Goal: Check status: Check status

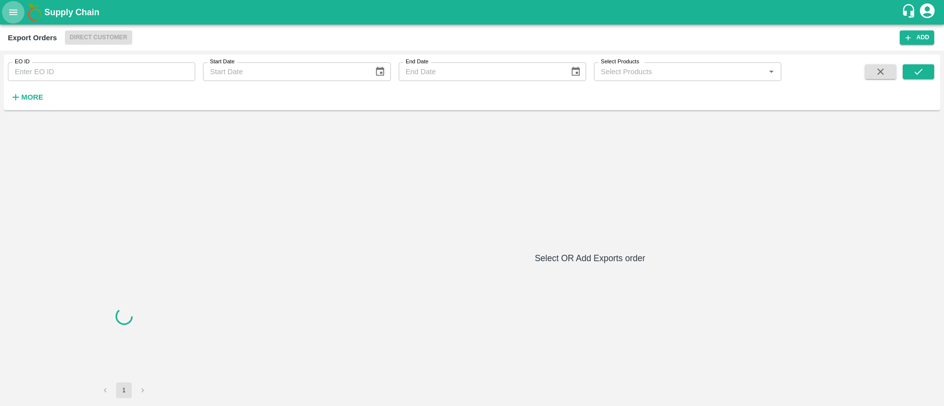
click at [17, 14] on icon "open drawer" at bounding box center [13, 11] width 8 height 5
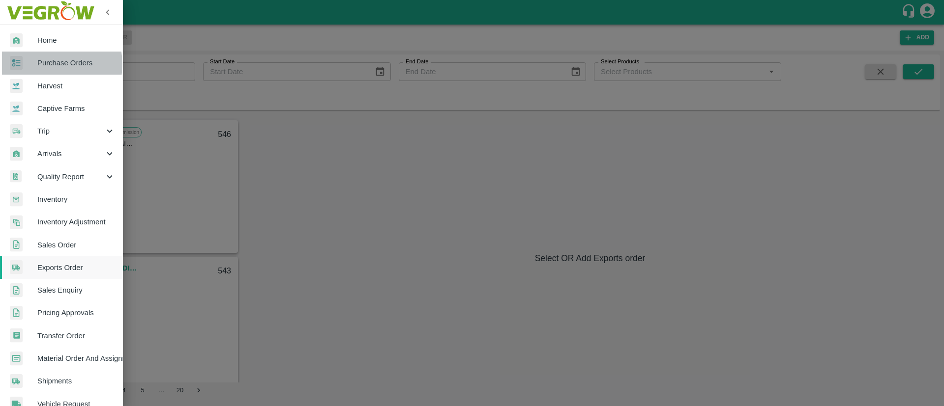
click at [49, 64] on span "Purchase Orders" at bounding box center [76, 63] width 78 height 11
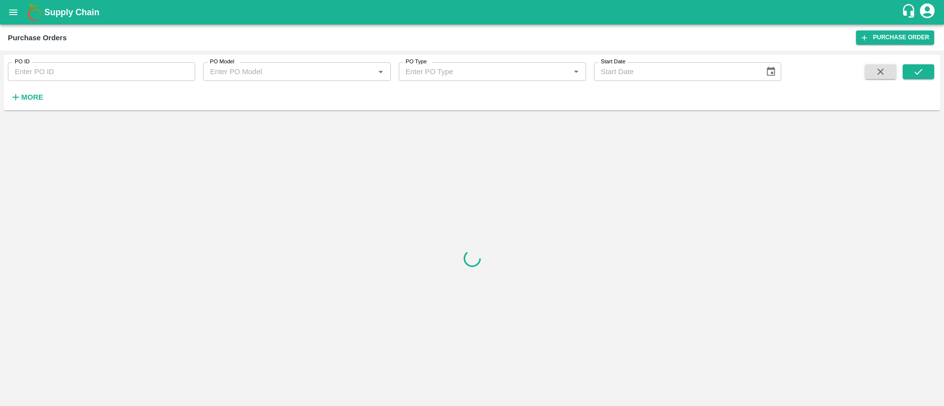
click at [111, 65] on input "PO ID" at bounding box center [101, 71] width 187 height 19
paste input "163800"
click at [919, 68] on icon "submit" at bounding box center [918, 71] width 11 height 11
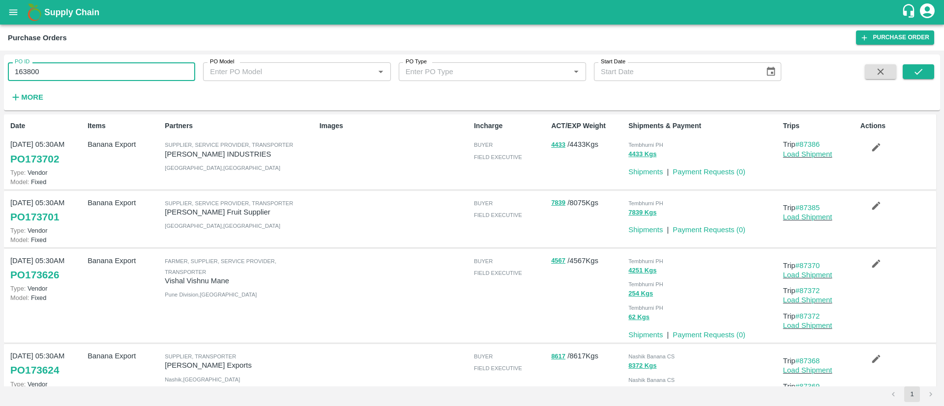
click at [170, 80] on input "163800" at bounding box center [101, 71] width 187 height 19
type input "163800"
click at [906, 64] on button "submit" at bounding box center [917, 71] width 31 height 15
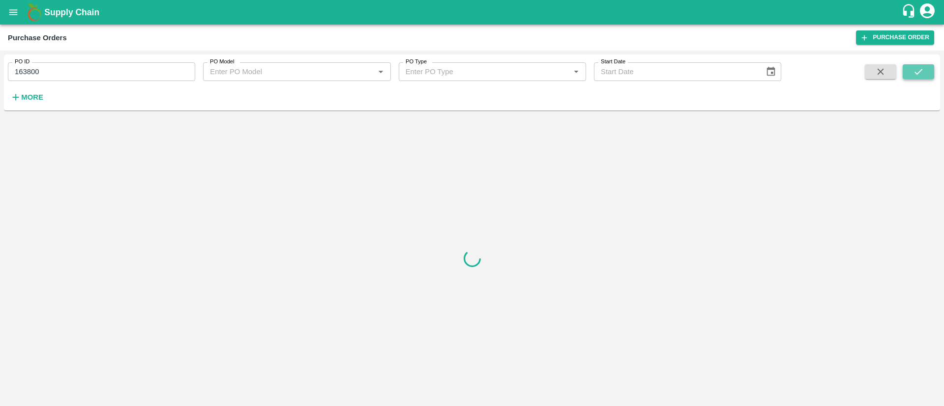
click at [906, 64] on button "submit" at bounding box center [917, 71] width 31 height 15
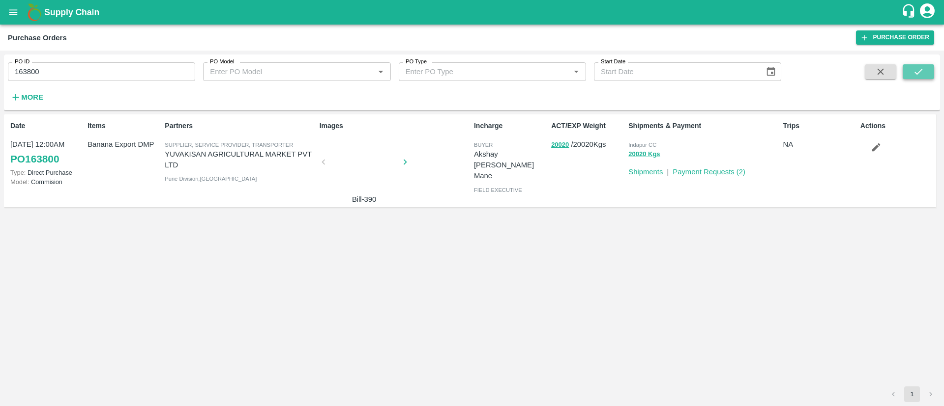
click at [906, 64] on button "submit" at bounding box center [917, 71] width 31 height 15
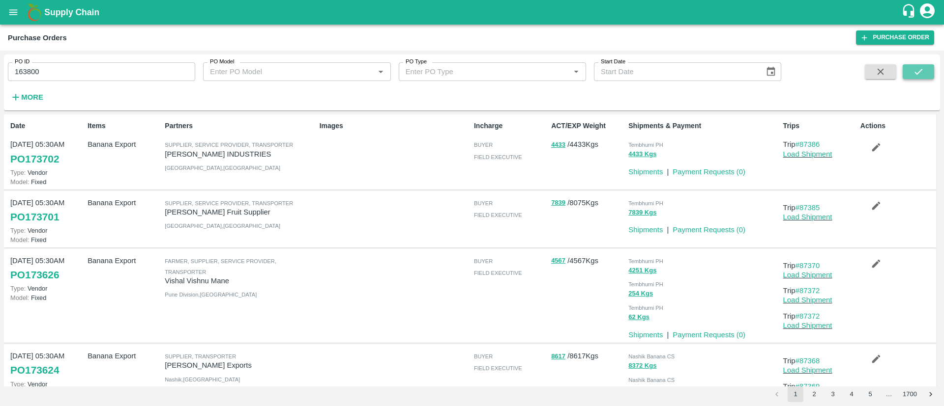
click at [920, 68] on icon "submit" at bounding box center [918, 71] width 11 height 11
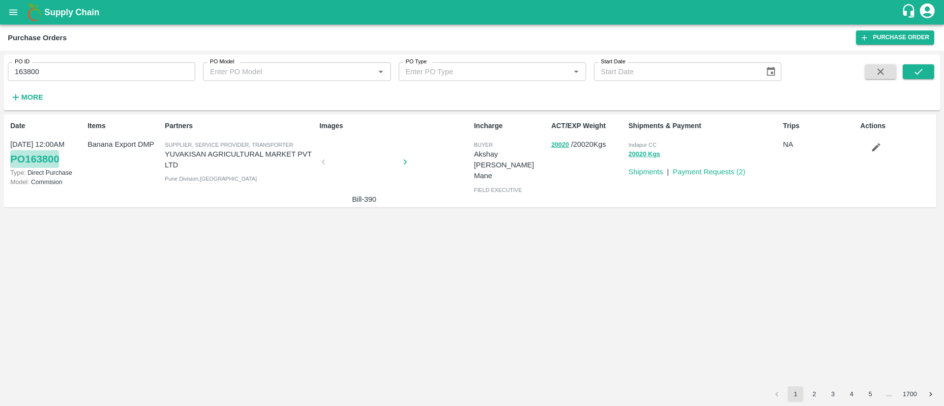
click at [41, 158] on link "PO 163800" at bounding box center [34, 159] width 49 height 18
drag, startPoint x: 58, startPoint y: 65, endPoint x: 0, endPoint y: 67, distance: 58.5
click at [0, 67] on div "PO ID 163800 PO ID PO Model PO Model   * PO Type PO Type   * Start Date Start D…" at bounding box center [472, 229] width 944 height 356
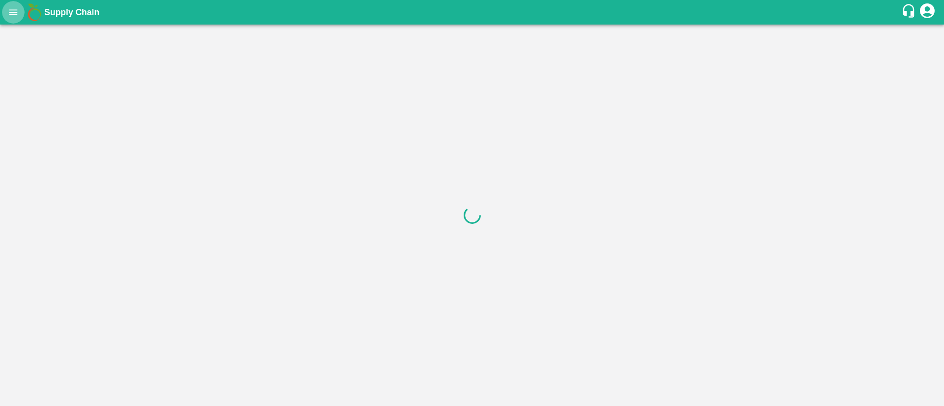
click at [12, 15] on icon "open drawer" at bounding box center [13, 11] width 8 height 5
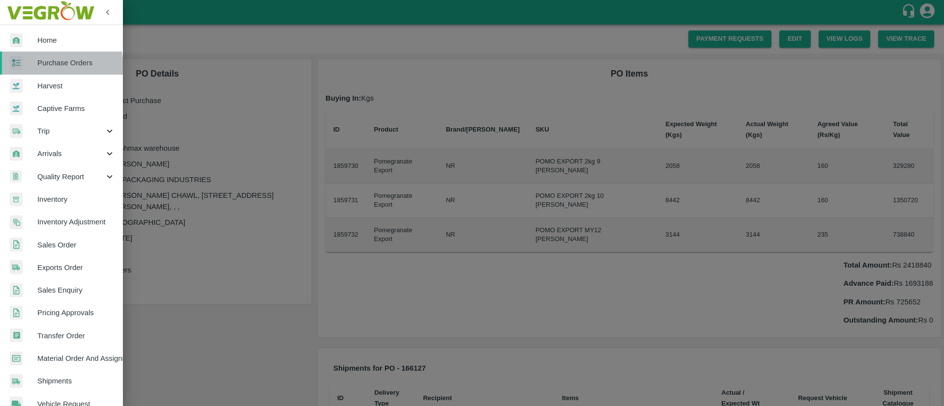
click at [60, 66] on span "Purchase Orders" at bounding box center [76, 63] width 78 height 11
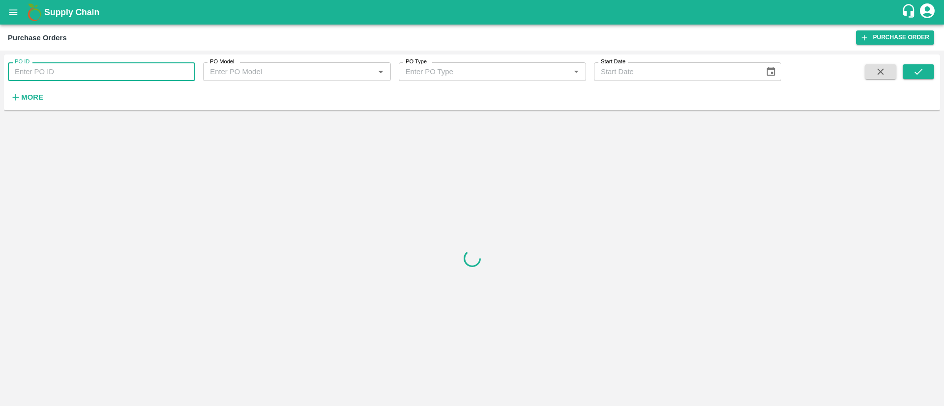
click at [63, 68] on input "PO ID" at bounding box center [101, 71] width 187 height 19
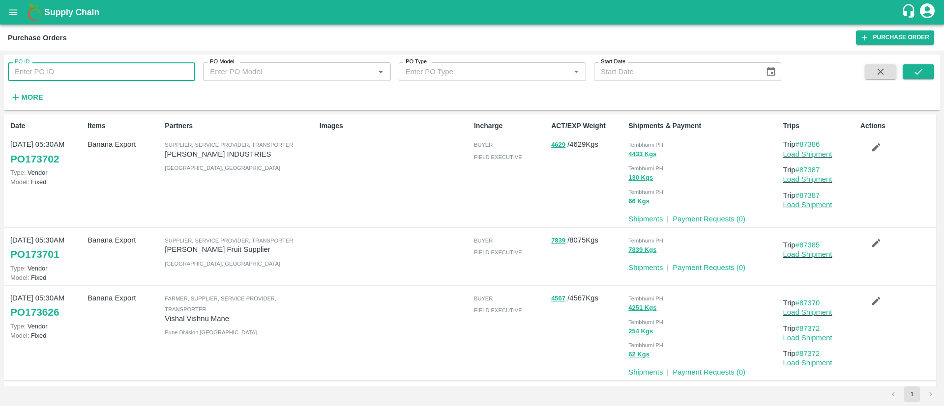
paste input "170463"
click at [923, 68] on icon "submit" at bounding box center [918, 71] width 11 height 11
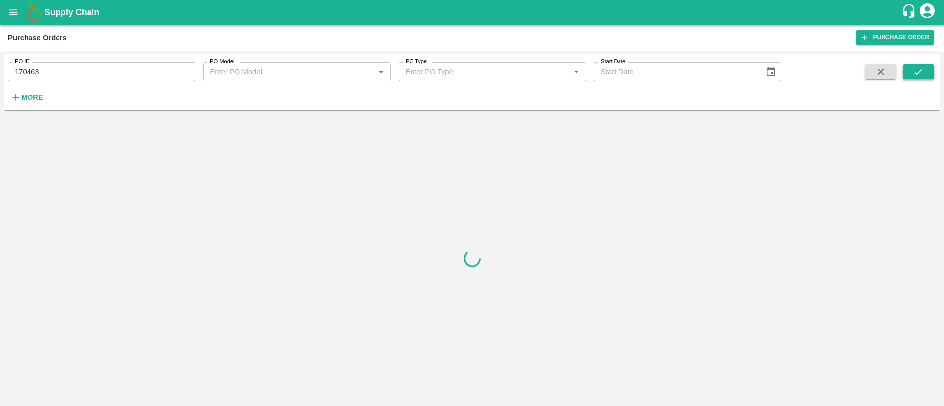
click at [923, 68] on icon "submit" at bounding box center [918, 71] width 11 height 11
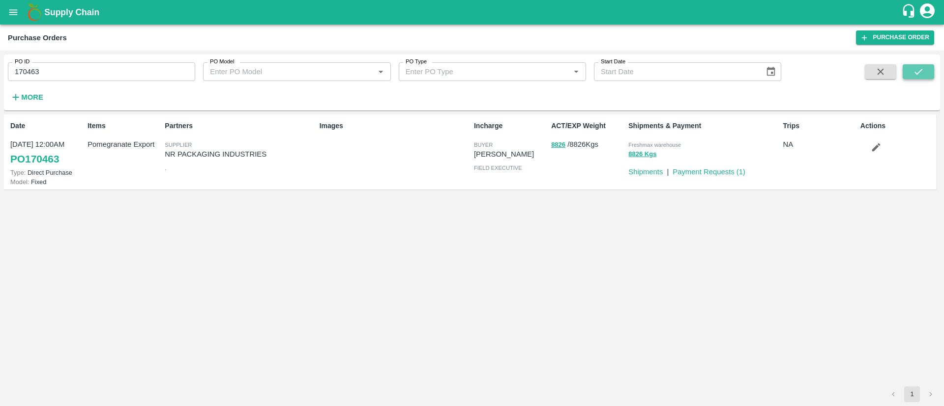
click at [923, 68] on icon "submit" at bounding box center [918, 71] width 11 height 11
click at [48, 156] on link "PO 170463" at bounding box center [34, 159] width 49 height 18
click at [37, 65] on input "170463" at bounding box center [101, 71] width 187 height 19
paste input "text"
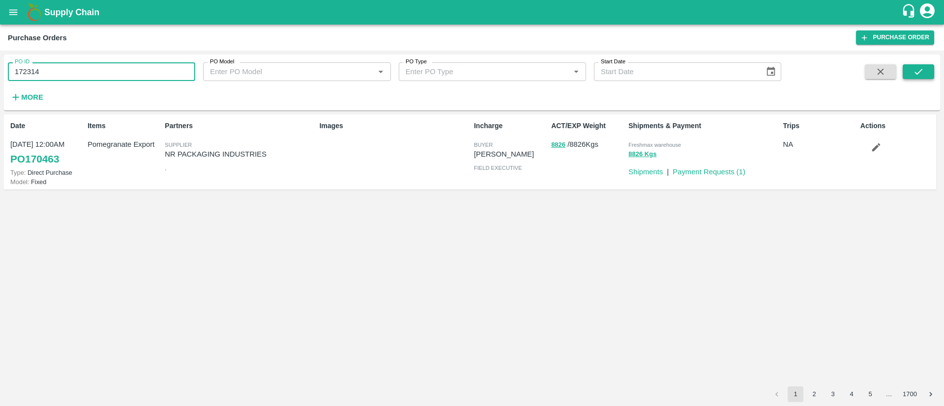
type input "172314"
click at [917, 70] on icon "submit" at bounding box center [918, 71] width 11 height 11
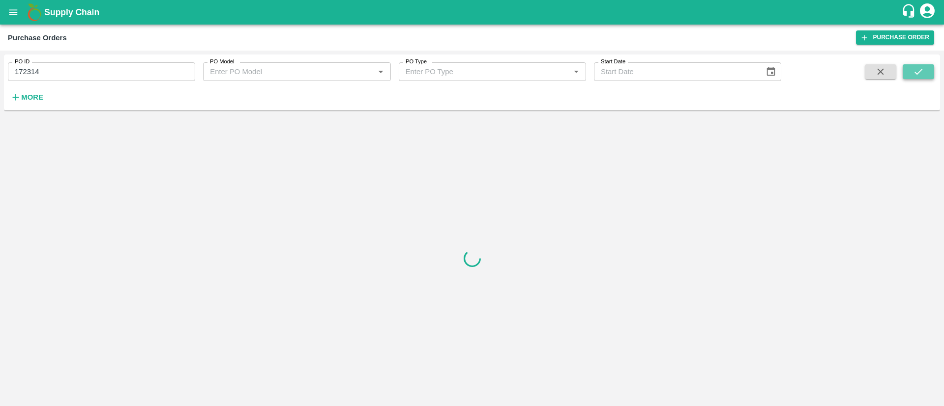
click at [917, 70] on icon "submit" at bounding box center [918, 71] width 11 height 11
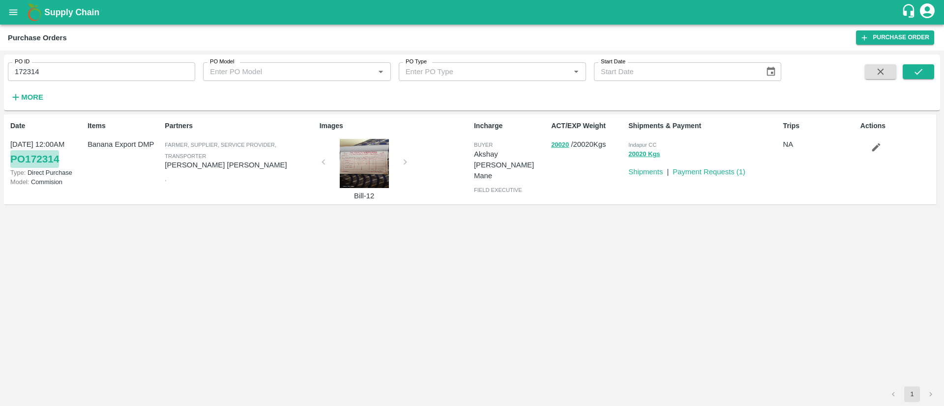
click at [41, 158] on link "PO 172314" at bounding box center [34, 159] width 49 height 18
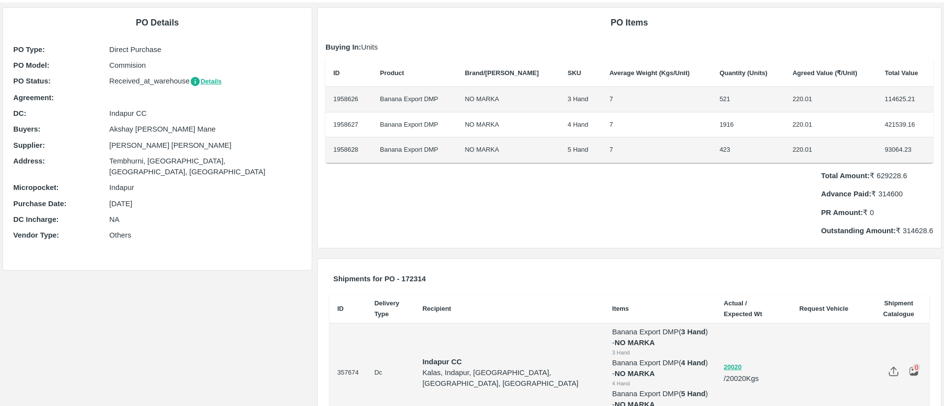
scroll to position [115, 0]
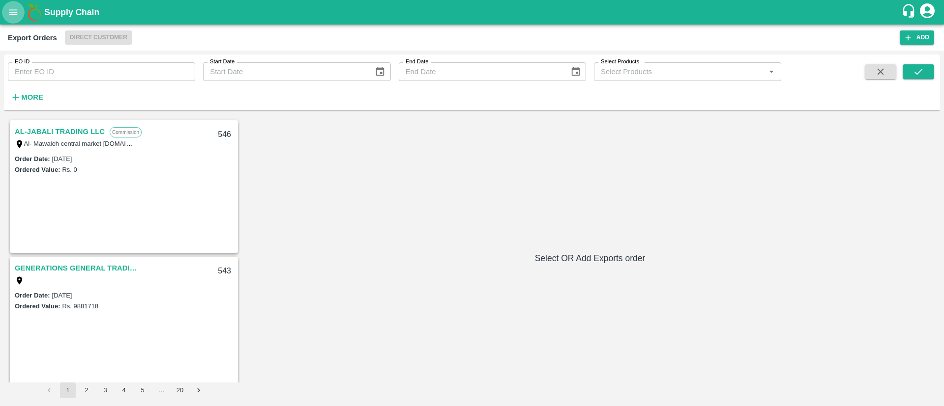
click at [12, 6] on button "open drawer" at bounding box center [13, 12] width 23 height 23
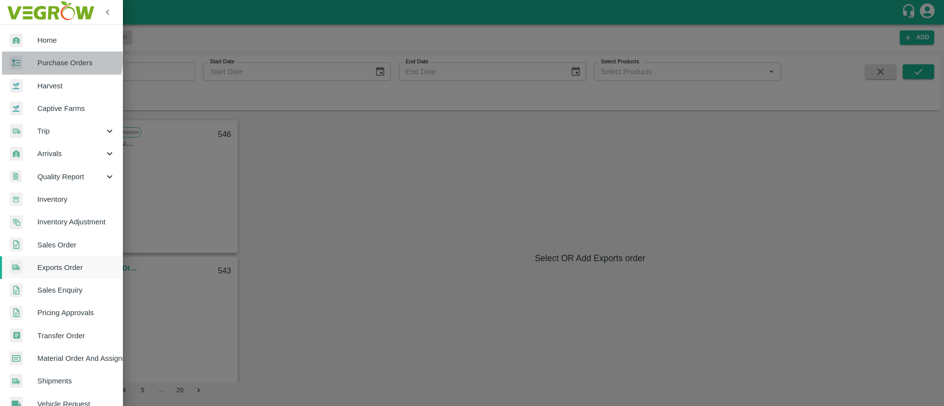
click at [57, 60] on span "Purchase Orders" at bounding box center [76, 63] width 78 height 11
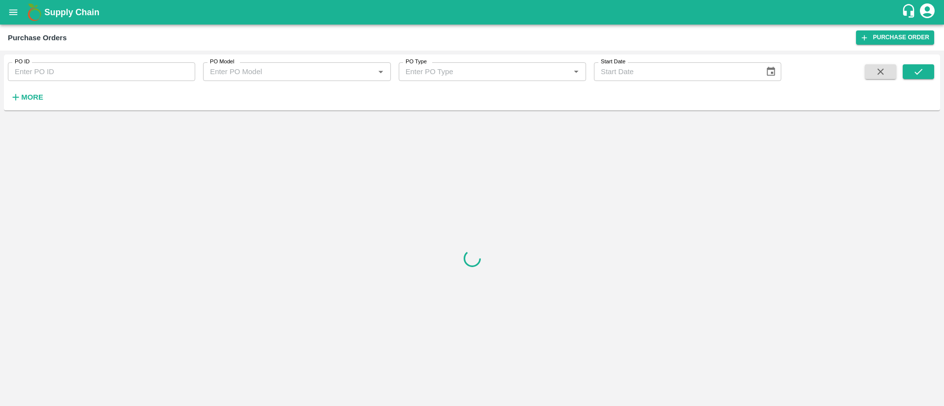
click at [58, 84] on div "PO ID PO ID PO Model PO Model   * PO Type PO Type   * Start Date Start Date More" at bounding box center [390, 80] width 781 height 51
click at [58, 74] on input "PO ID" at bounding box center [101, 71] width 187 height 19
paste input "172314"
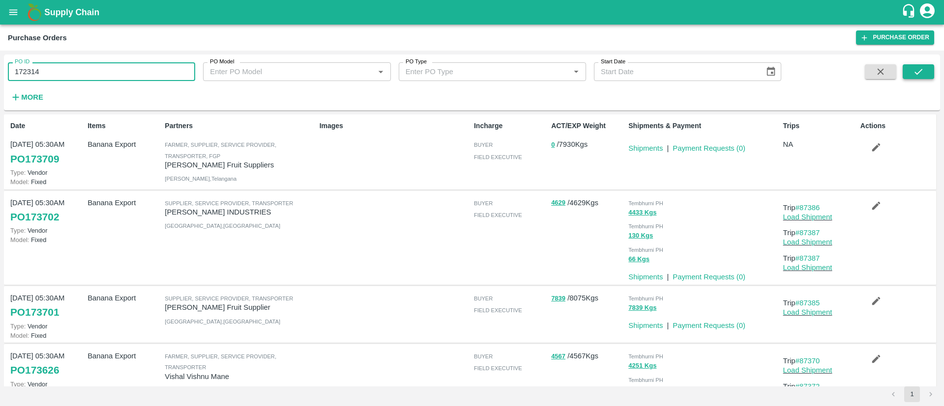
type input "172314"
click at [924, 73] on button "submit" at bounding box center [917, 71] width 31 height 15
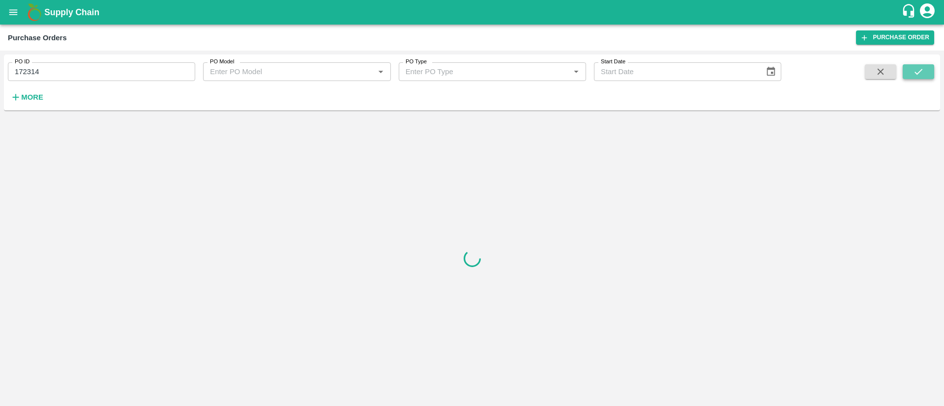
click at [924, 73] on button "submit" at bounding box center [917, 71] width 31 height 15
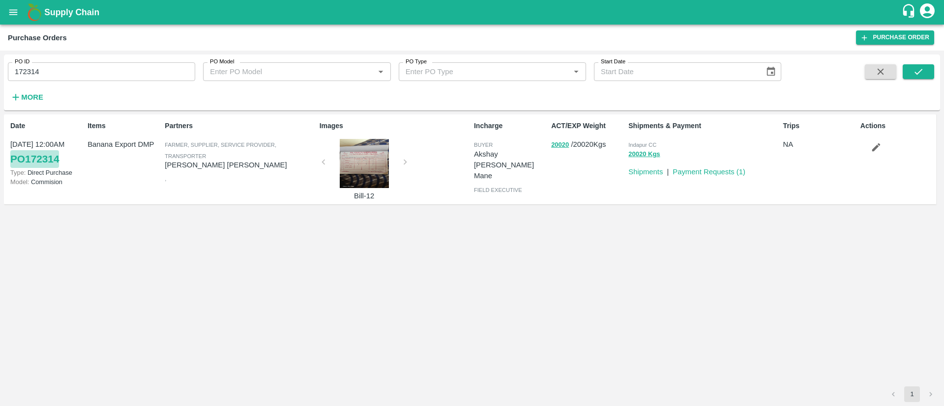
click at [38, 162] on link "PO 172314" at bounding box center [34, 159] width 49 height 18
